Goal: Find specific page/section: Find specific page/section

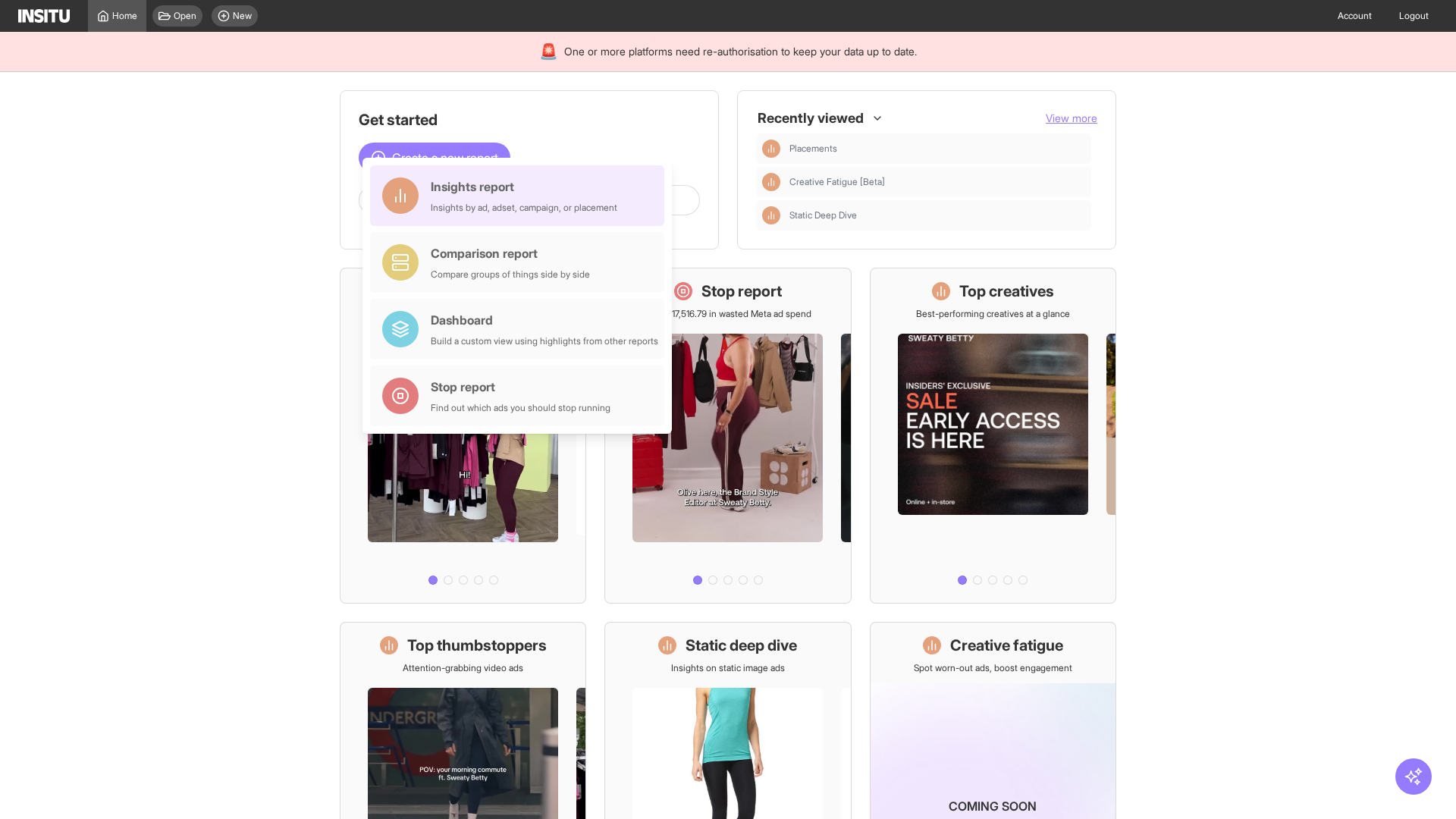
click at [521, 195] on div "Insights report Insights by ad, adset, campaign, or placement" at bounding box center [524, 195] width 186 height 36
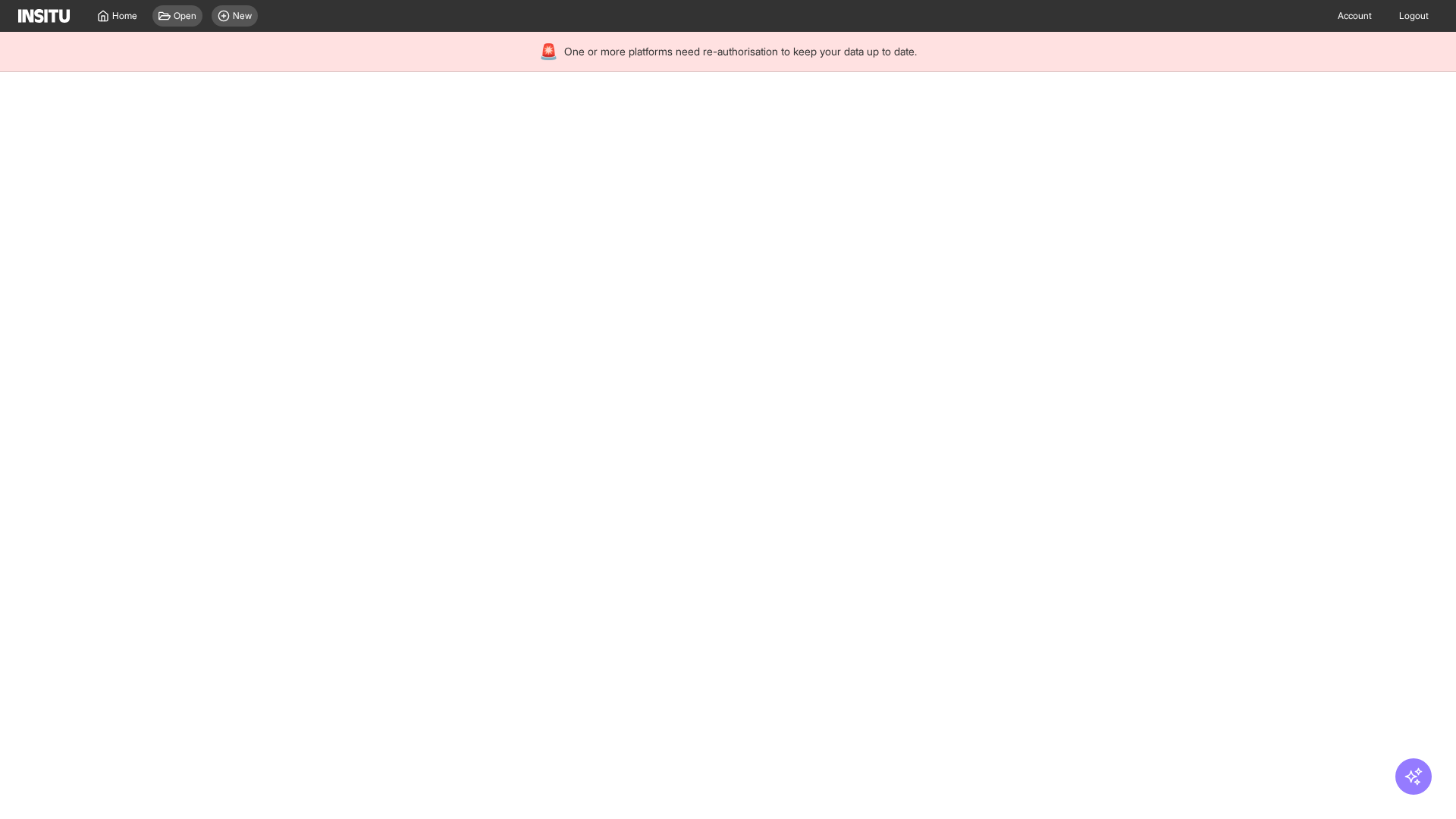
select select "**"
